Goal: Complete application form: Complete application form

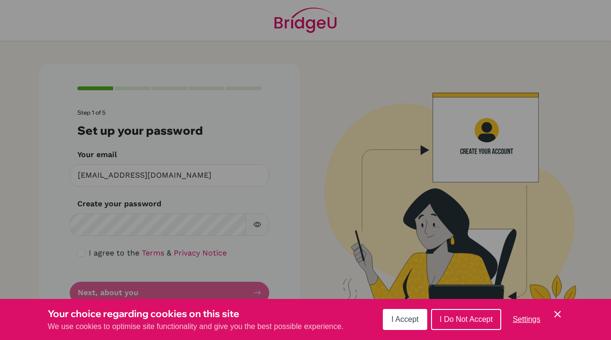
click at [413, 321] on span "I Accept" at bounding box center [404, 319] width 27 height 8
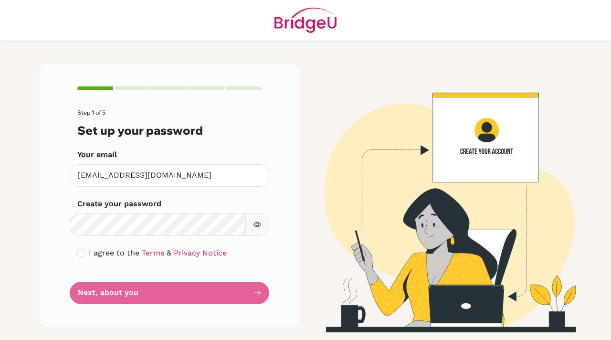
click at [216, 222] on form "Step 1 of 5 Set up your password Your email [EMAIL_ADDRESS][DOMAIN_NAME] Invali…" at bounding box center [169, 206] width 184 height 194
click at [255, 218] on button "button" at bounding box center [257, 224] width 24 height 22
click at [249, 298] on form "Step 1 of 5 Set up your password Your email [EMAIL_ADDRESS][DOMAIN_NAME] Invali…" at bounding box center [169, 206] width 184 height 194
click at [247, 293] on form "Step 1 of 5 Set up your password Your email [EMAIL_ADDRESS][DOMAIN_NAME] Invali…" at bounding box center [169, 206] width 184 height 194
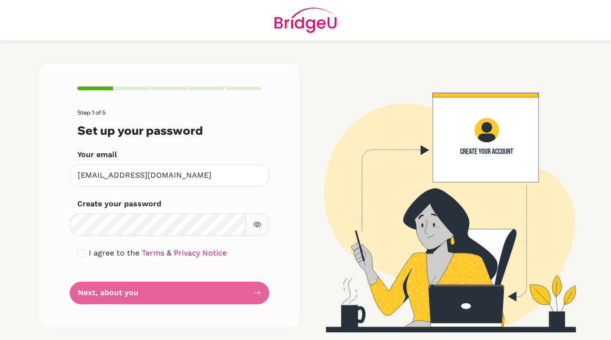
click at [250, 296] on form "Step 1 of 5 Set up your password Your email [EMAIL_ADDRESS][DOMAIN_NAME] Invali…" at bounding box center [169, 206] width 184 height 194
click at [255, 291] on form "Step 1 of 5 Set up your password Your email dafigueroa@elcamino.edu.mx Invalid …" at bounding box center [169, 206] width 184 height 194
click at [238, 293] on form "Step 1 of 5 Set up your password Your email dafigueroa@elcamino.edu.mx Invalid …" at bounding box center [169, 206] width 184 height 194
click at [256, 227] on icon "button" at bounding box center [256, 224] width 7 height 6
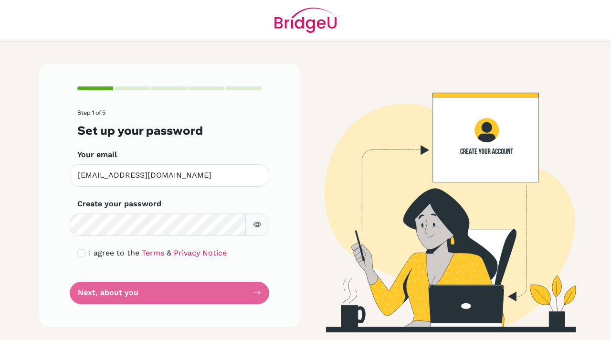
click at [230, 294] on form "Step 1 of 5 Set up your password Your email dafigueroa@elcamino.edu.mx Invalid …" at bounding box center [169, 206] width 184 height 194
click at [83, 252] on input "checkbox" at bounding box center [81, 253] width 8 height 8
checkbox input "true"
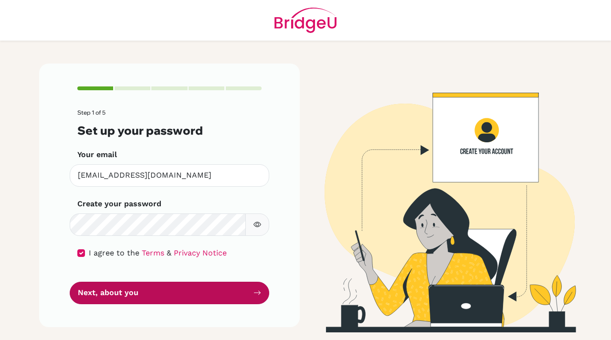
click at [237, 297] on button "Next, about you" at bounding box center [169, 292] width 199 height 22
